Goal: Information Seeking & Learning: Learn about a topic

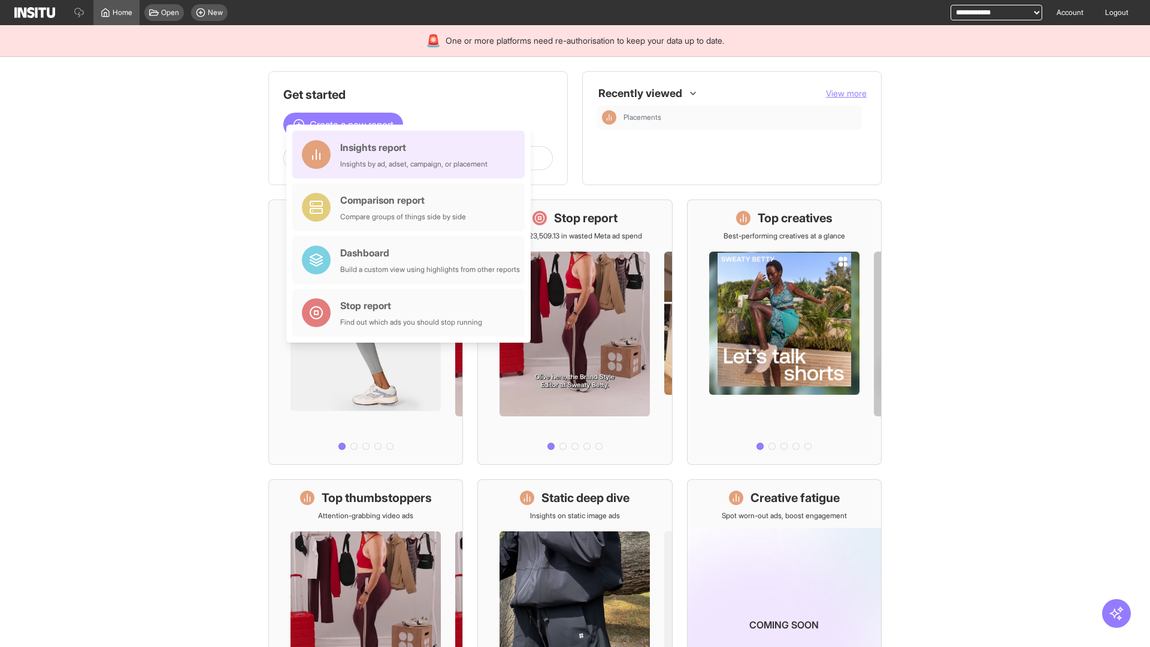
click at [411, 154] on div "Insights report Insights by ad, adset, campaign, or placement" at bounding box center [413, 154] width 147 height 29
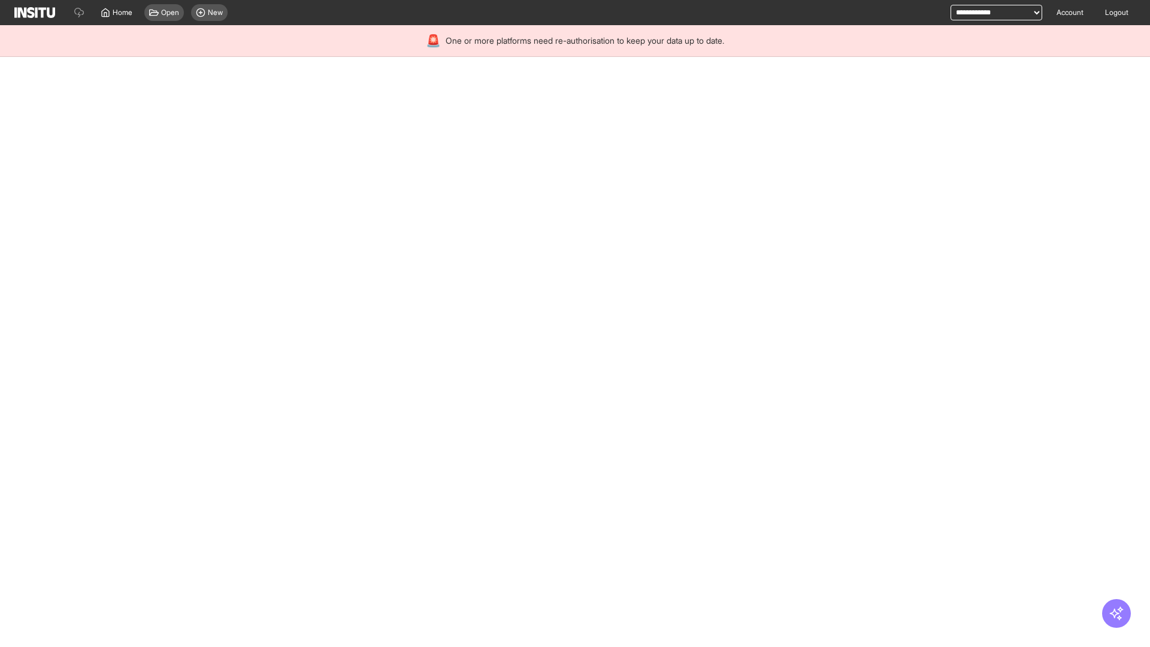
select select "**"
